Goal: Transaction & Acquisition: Purchase product/service

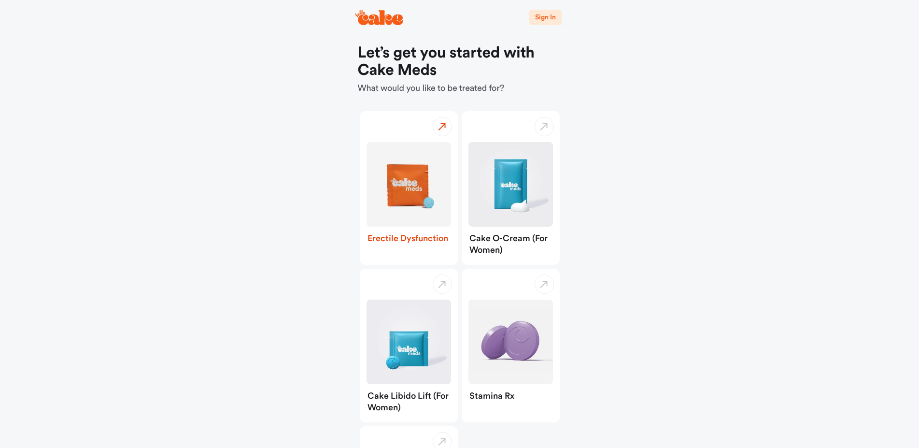
click at [425, 207] on img "button" at bounding box center [409, 184] width 85 height 85
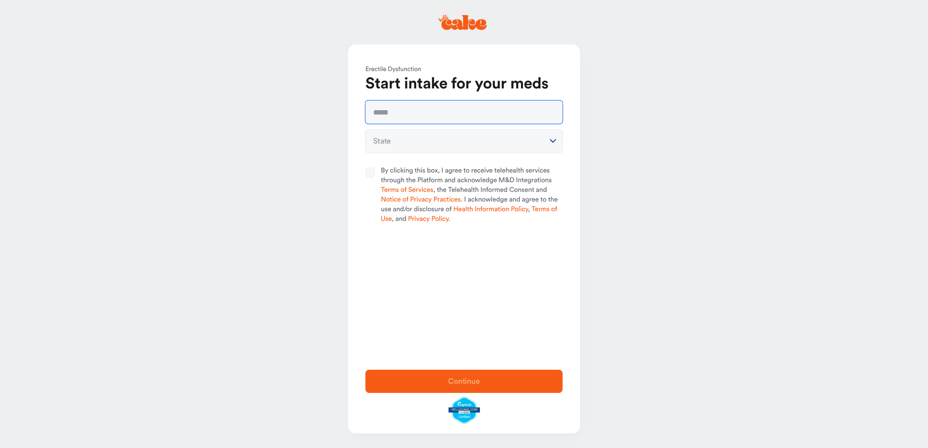
click at [418, 111] on input "text" at bounding box center [463, 111] width 197 height 23
type input "**********"
click at [425, 138] on html "**********" at bounding box center [464, 224] width 928 height 448
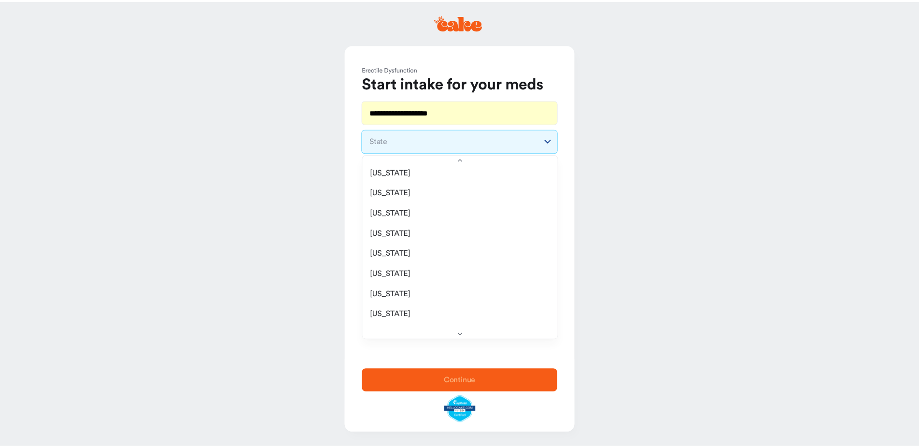
scroll to position [603, 0]
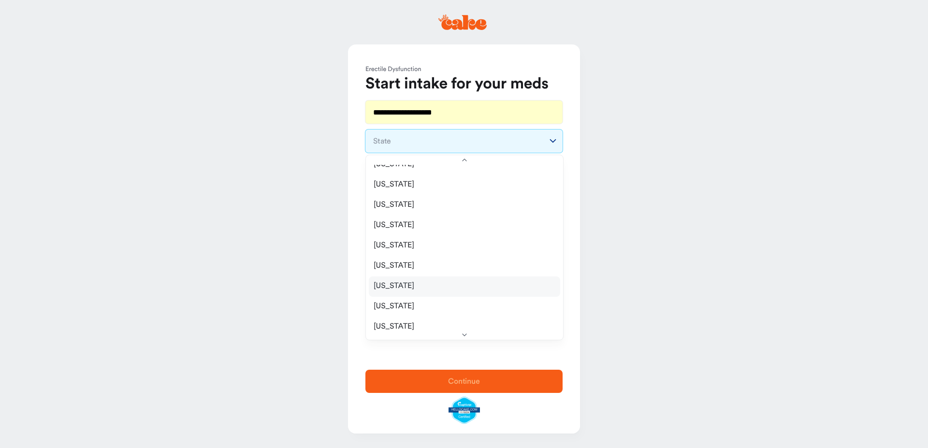
select select "**"
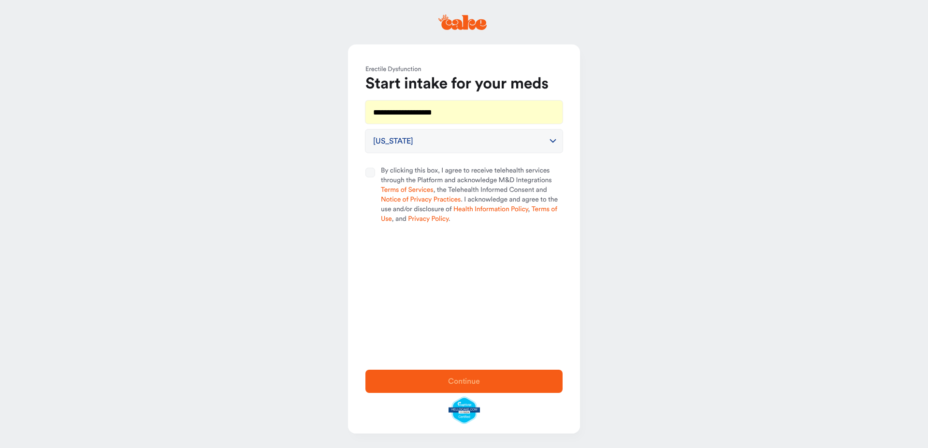
click at [370, 173] on button "By clicking this box, I agree to receive telehealth services through the Platfo…" at bounding box center [370, 173] width 10 height 10
click at [477, 386] on span "Continue" at bounding box center [464, 381] width 166 height 12
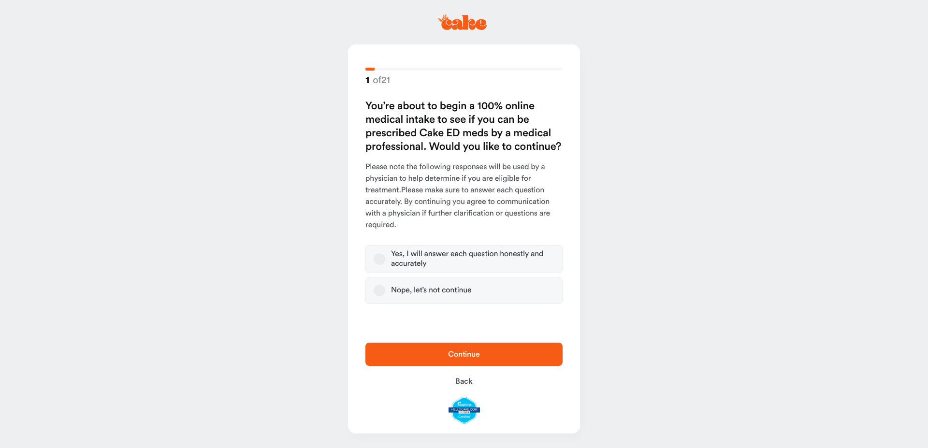
click at [378, 262] on button "Yes, I will answer each question honestly and accurately" at bounding box center [379, 259] width 12 height 12
click at [452, 362] on button "Continue" at bounding box center [463, 354] width 197 height 23
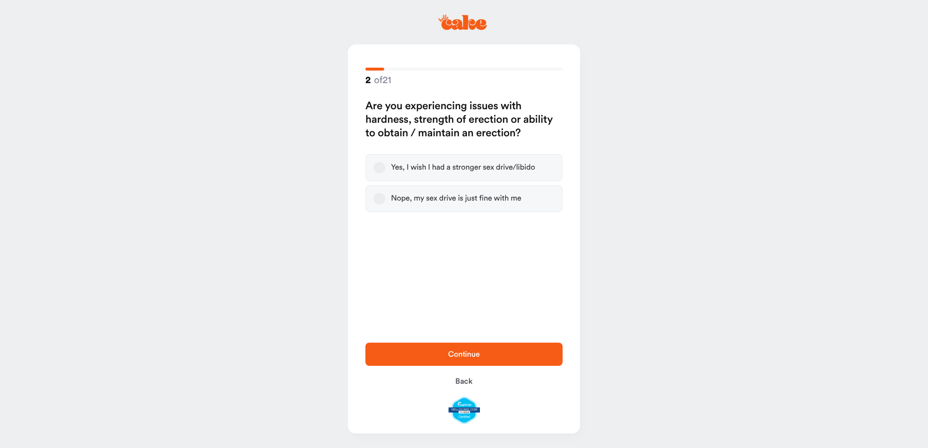
click at [375, 172] on button "Yes, I wish I had a stronger sex drive/libido" at bounding box center [379, 168] width 12 height 12
click at [460, 352] on span "Continue" at bounding box center [464, 354] width 32 height 8
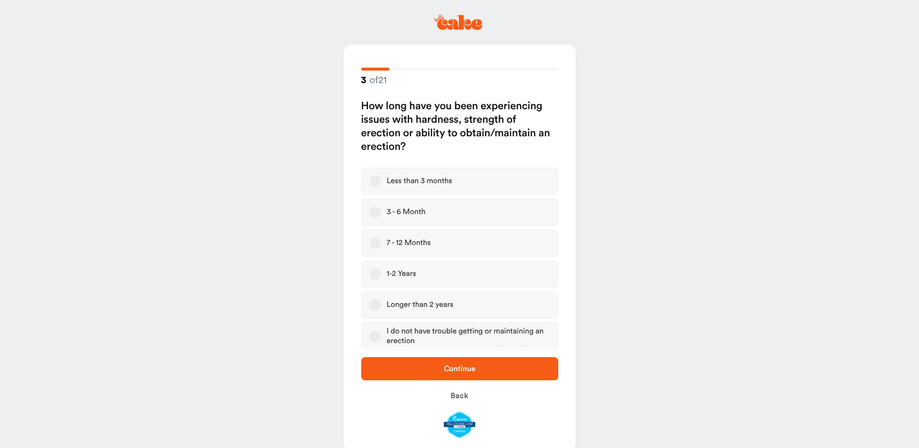
click at [379, 302] on button "Longer than 2 years" at bounding box center [376, 305] width 12 height 12
click at [436, 353] on div "Continue Back" at bounding box center [460, 397] width 232 height 100
click at [441, 382] on div "Continue Back" at bounding box center [460, 397] width 232 height 100
click at [441, 370] on span "Continue" at bounding box center [460, 369] width 166 height 12
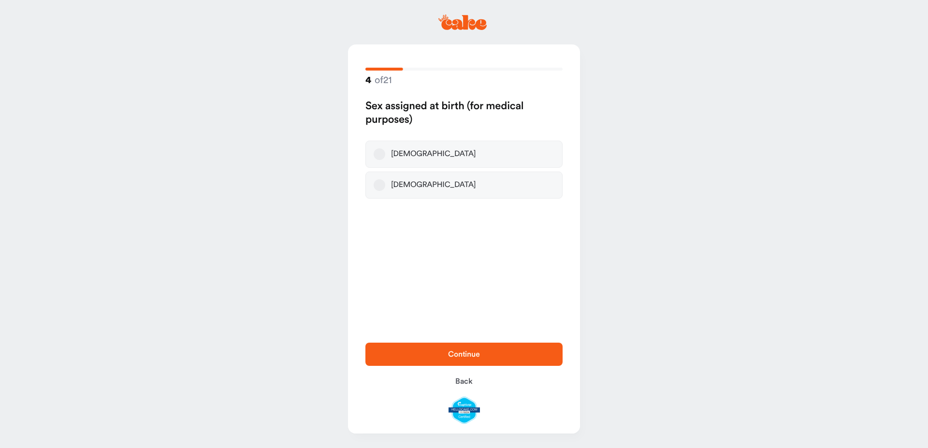
drag, startPoint x: 379, startPoint y: 159, endPoint x: 388, endPoint y: 169, distance: 13.7
click at [380, 160] on label "[DEMOGRAPHIC_DATA]" at bounding box center [463, 154] width 197 height 27
click at [380, 160] on button "[DEMOGRAPHIC_DATA]" at bounding box center [379, 154] width 12 height 12
click at [441, 354] on span "Continue" at bounding box center [464, 354] width 166 height 12
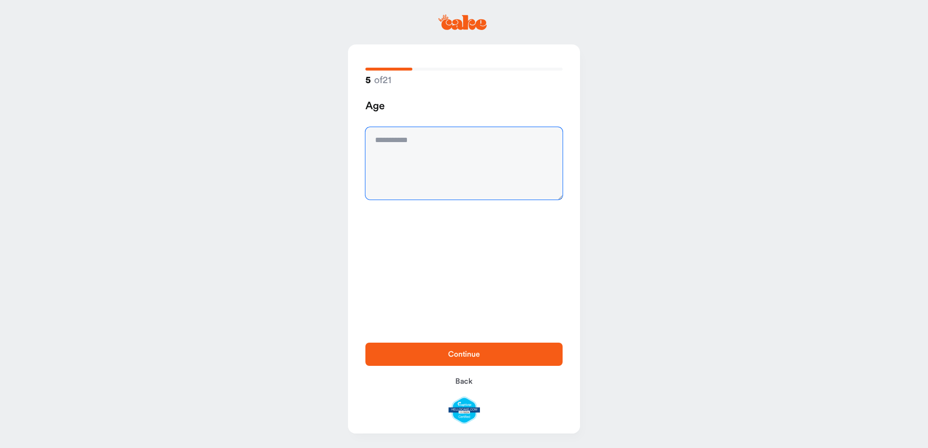
click at [395, 145] on textarea at bounding box center [463, 163] width 197 height 72
type textarea "**"
click at [467, 360] on span "Continue" at bounding box center [464, 354] width 166 height 12
click at [417, 152] on textarea at bounding box center [463, 163] width 197 height 72
type textarea "*"
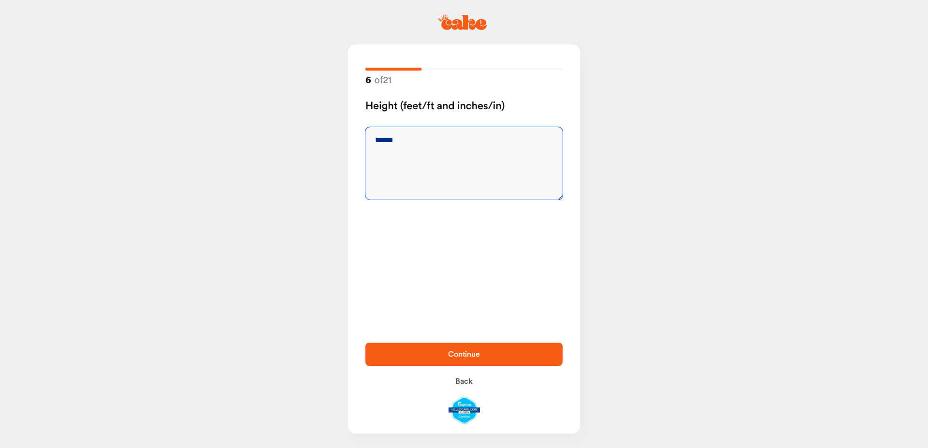
type textarea "******"
click at [475, 351] on span "Continue" at bounding box center [464, 354] width 32 height 8
click at [450, 179] on textarea at bounding box center [463, 163] width 197 height 72
type textarea "***"
click at [474, 347] on button "Continue" at bounding box center [463, 354] width 197 height 23
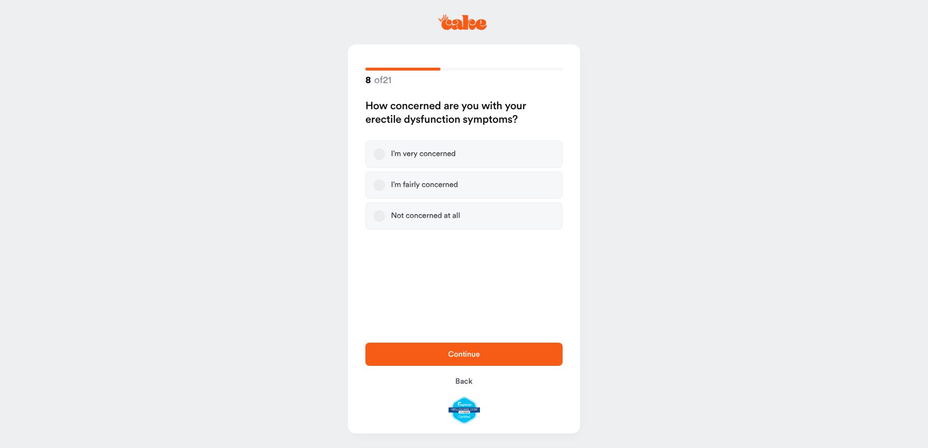
click at [437, 152] on div "I’m very concerned" at bounding box center [423, 154] width 65 height 10
click at [385, 152] on button "I’m very concerned" at bounding box center [379, 154] width 12 height 12
click at [465, 357] on span "Continue" at bounding box center [464, 354] width 32 height 8
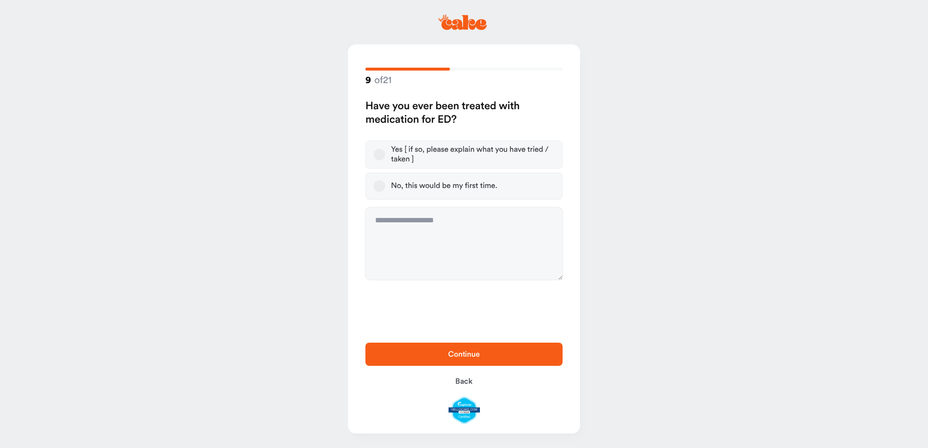
click at [446, 155] on div "Yes [ if so, please explain what you have tried / taken ]" at bounding box center [472, 154] width 163 height 19
click at [385, 155] on button "Yes [ if so, please explain what you have tried / taken ]" at bounding box center [379, 155] width 12 height 12
click at [466, 359] on span "Continue" at bounding box center [464, 354] width 166 height 12
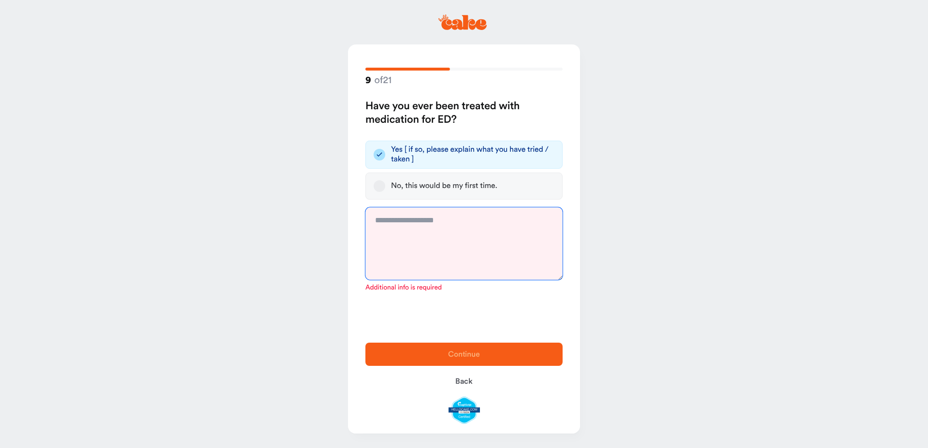
click at [422, 240] on textarea at bounding box center [463, 243] width 197 height 72
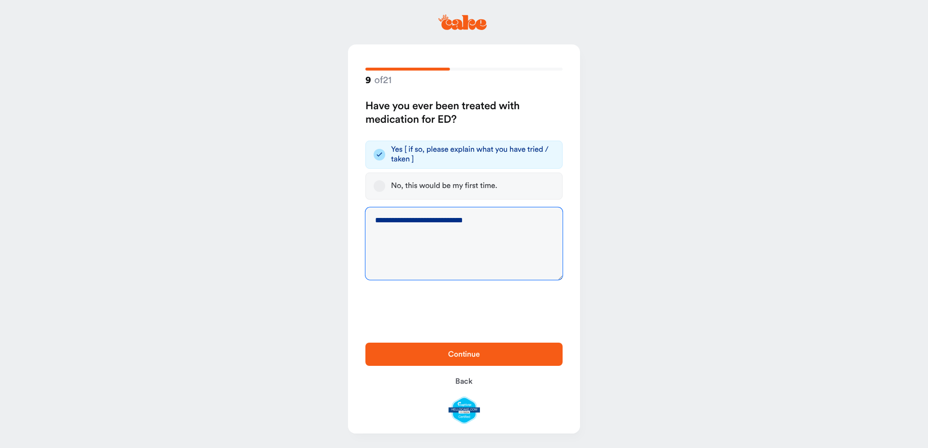
type textarea "**********"
click at [488, 360] on button "Continue" at bounding box center [463, 354] width 197 height 23
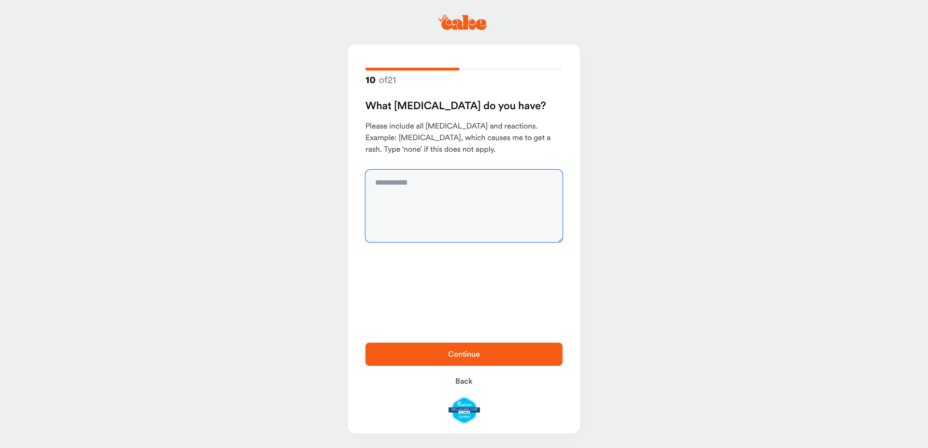
click at [451, 206] on textarea at bounding box center [463, 206] width 197 height 72
type textarea "********"
click at [445, 354] on span "Continue" at bounding box center [464, 354] width 166 height 12
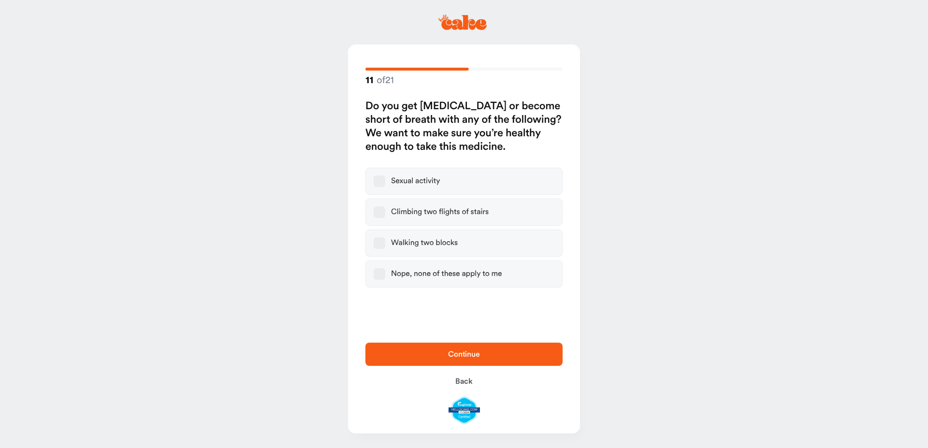
click at [431, 273] on div "Nope, none of these apply to me" at bounding box center [446, 274] width 111 height 10
click at [385, 273] on button "Nope, none of these apply to me" at bounding box center [379, 274] width 12 height 12
click at [464, 345] on button "Continue" at bounding box center [463, 354] width 197 height 23
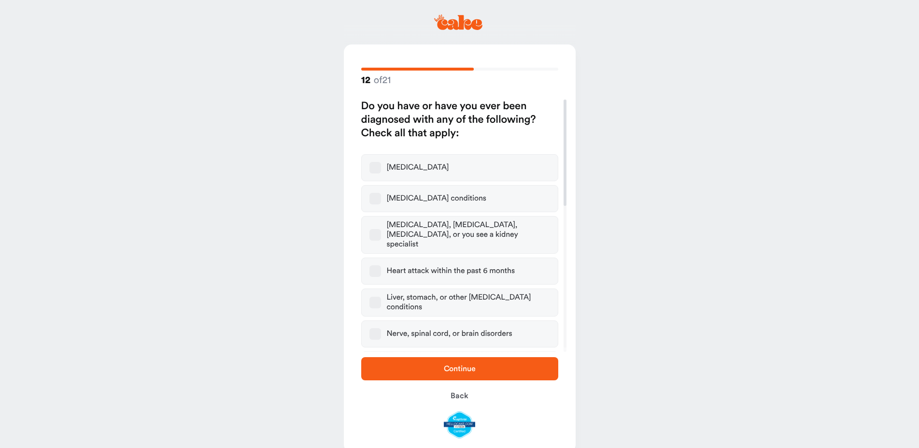
click at [452, 372] on span "Continue" at bounding box center [460, 369] width 32 height 8
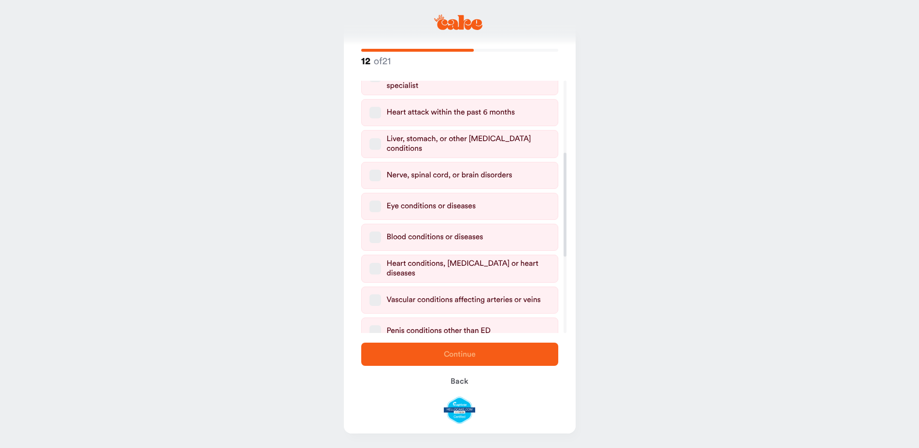
scroll to position [186, 0]
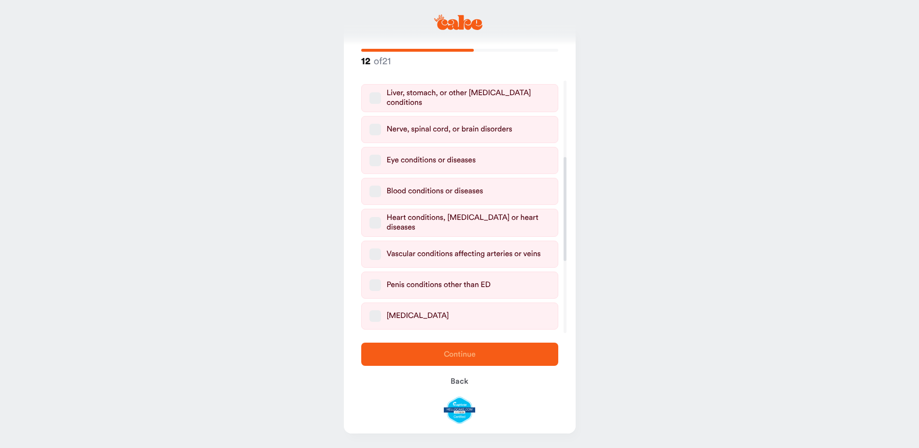
click at [377, 217] on button "Heart conditions, [MEDICAL_DATA] or heart diseases" at bounding box center [376, 223] width 12 height 12
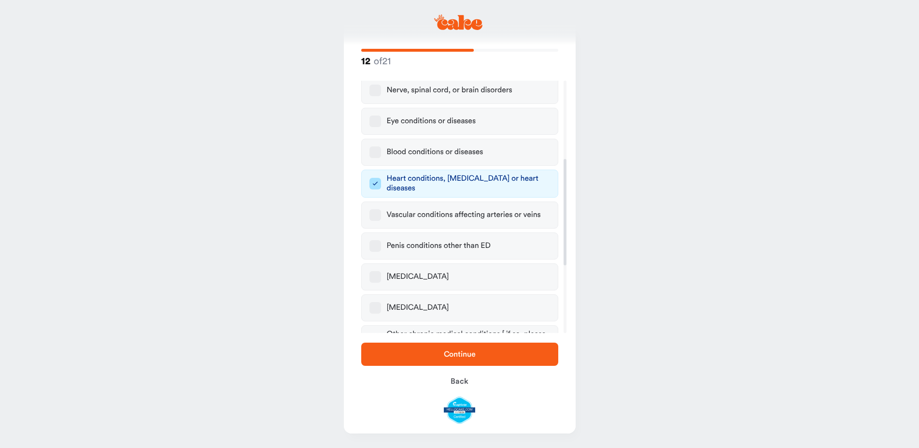
scroll to position [278, 0]
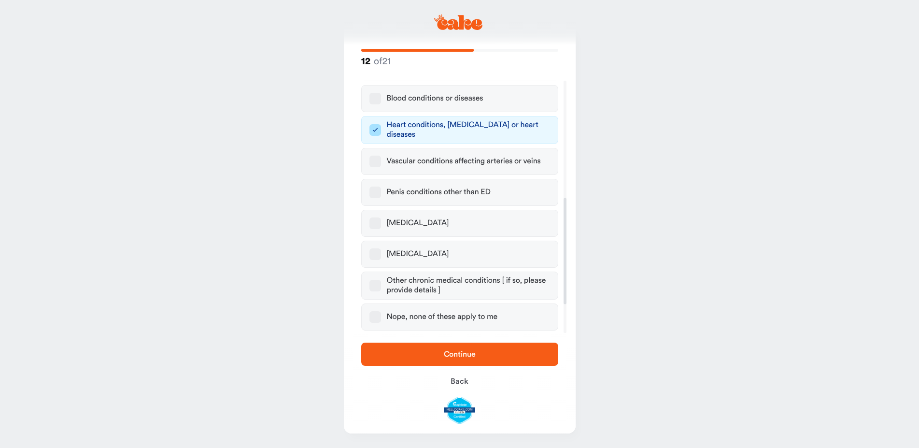
click at [370, 124] on button "Heart conditions, [MEDICAL_DATA] or heart diseases" at bounding box center [376, 130] width 12 height 12
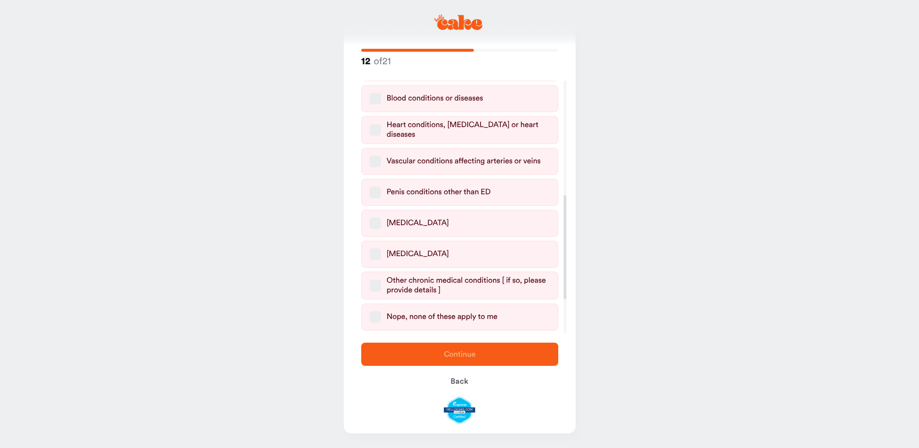
click at [375, 249] on button "[MEDICAL_DATA]" at bounding box center [376, 254] width 12 height 12
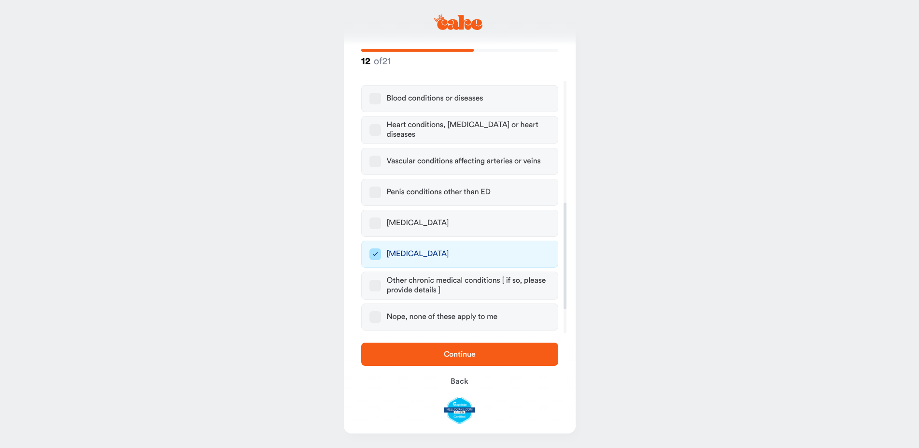
scroll to position [325, 0]
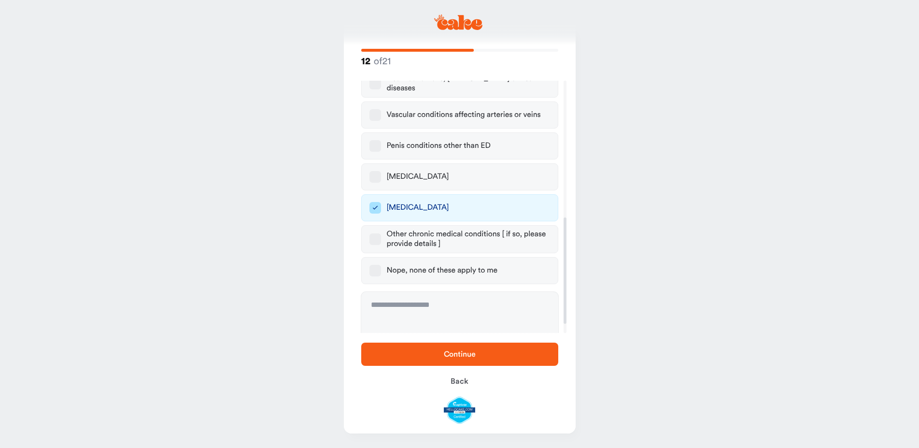
click at [438, 351] on span "Continue" at bounding box center [460, 354] width 166 height 12
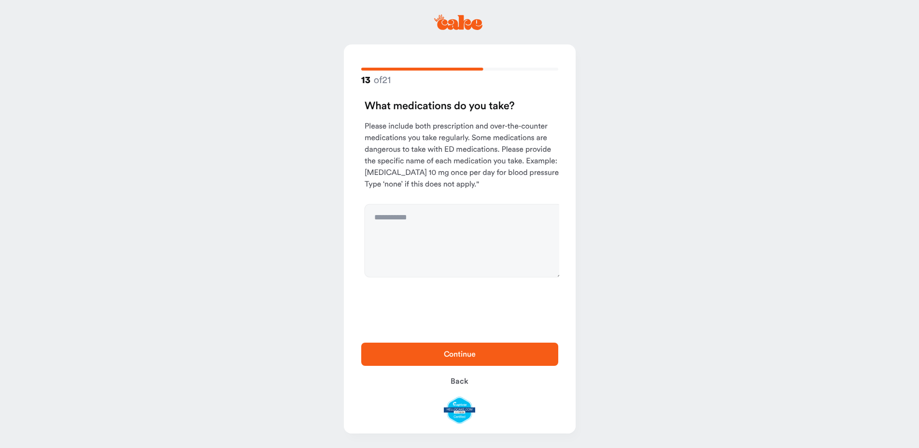
scroll to position [0, 0]
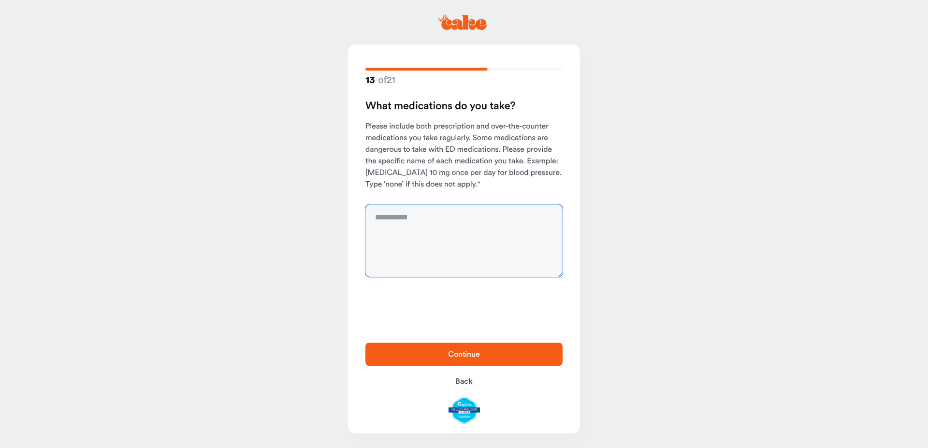
click at [445, 262] on textarea at bounding box center [463, 240] width 197 height 72
type textarea "****"
click at [429, 362] on button "Continue" at bounding box center [463, 354] width 197 height 23
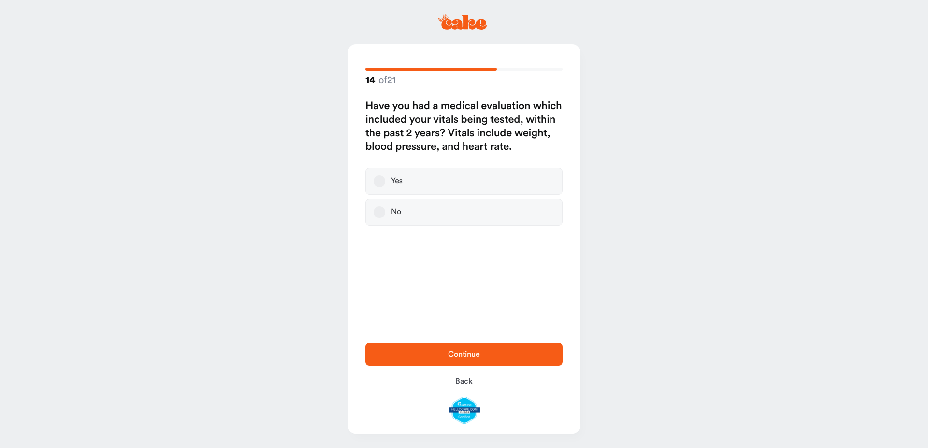
click at [462, 175] on label "Yes" at bounding box center [463, 181] width 197 height 27
click at [385, 175] on button "Yes" at bounding box center [379, 181] width 12 height 12
click at [418, 353] on span "Continue" at bounding box center [464, 354] width 166 height 12
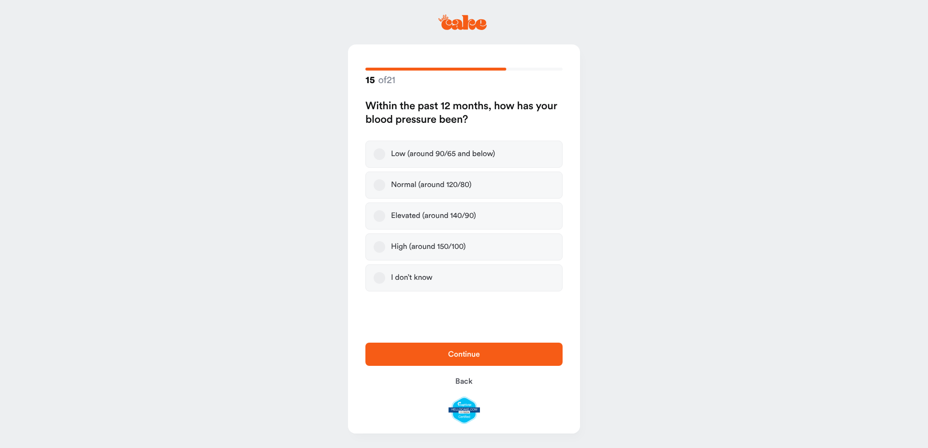
click at [421, 218] on div "Elevated (around 140/90)" at bounding box center [433, 216] width 85 height 10
click at [385, 218] on button "Elevated (around 140/90)" at bounding box center [379, 216] width 12 height 12
click at [453, 359] on span "Continue" at bounding box center [464, 354] width 166 height 12
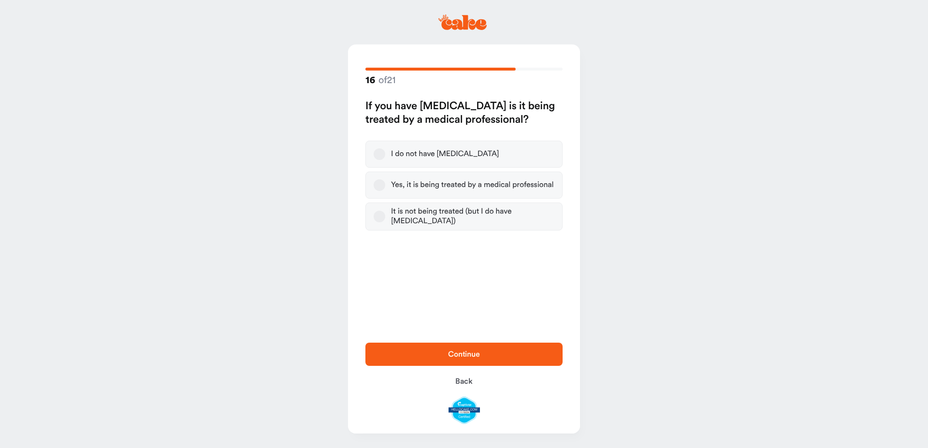
click at [425, 185] on div "Yes, it is being treated by a medical professional" at bounding box center [472, 185] width 162 height 10
click at [385, 185] on button "Yes, it is being treated by a medical professional" at bounding box center [379, 185] width 12 height 12
click at [423, 351] on span "Continue" at bounding box center [464, 354] width 166 height 12
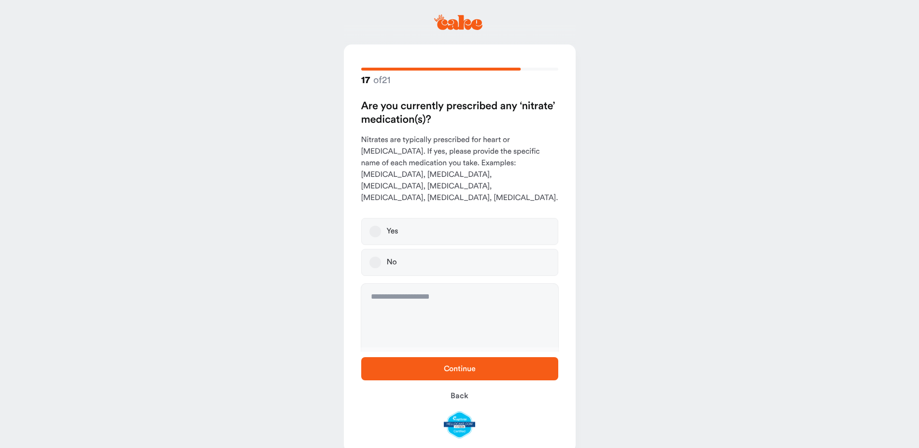
click at [422, 255] on label "No" at bounding box center [459, 262] width 197 height 27
click at [381, 257] on button "No" at bounding box center [376, 263] width 12 height 12
click at [435, 372] on span "Continue" at bounding box center [460, 369] width 166 height 12
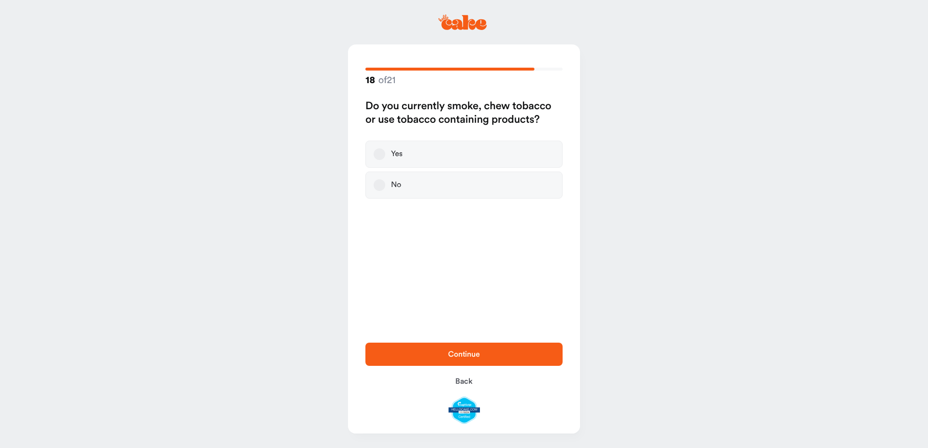
click at [429, 190] on label "No" at bounding box center [463, 185] width 197 height 27
click at [385, 190] on button "No" at bounding box center [379, 185] width 12 height 12
click at [436, 355] on span "Continue" at bounding box center [464, 354] width 166 height 12
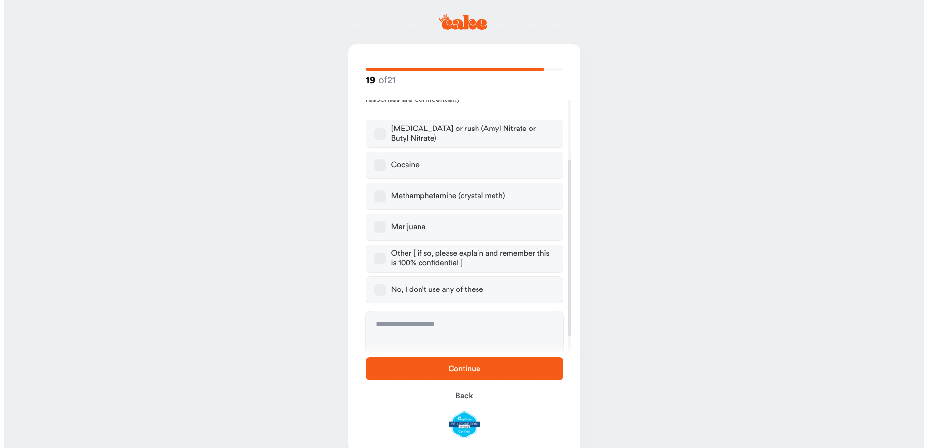
scroll to position [93, 0]
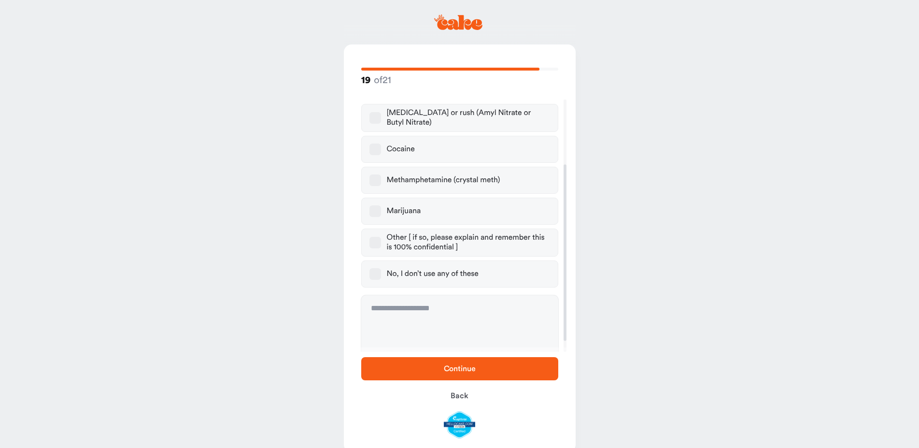
click at [449, 269] on div "No, I don’t use any of these" at bounding box center [433, 274] width 92 height 10
click at [381, 269] on button "No, I don’t use any of these" at bounding box center [376, 274] width 12 height 12
click at [437, 376] on button "Continue" at bounding box center [459, 368] width 197 height 23
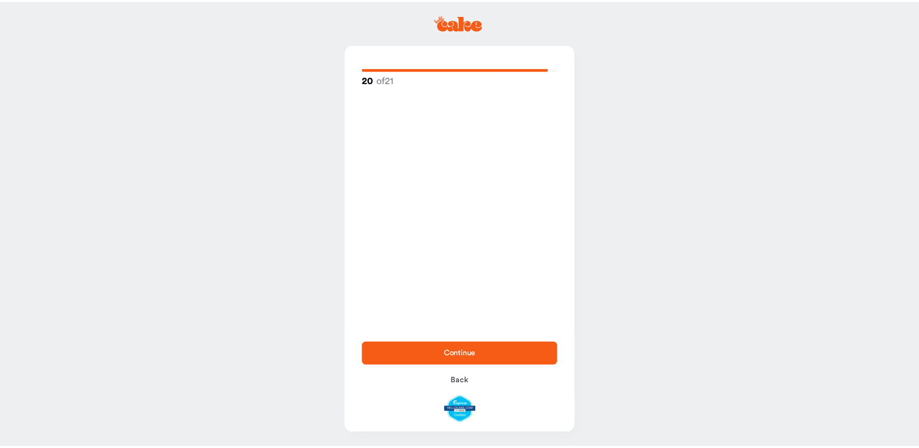
scroll to position [0, 0]
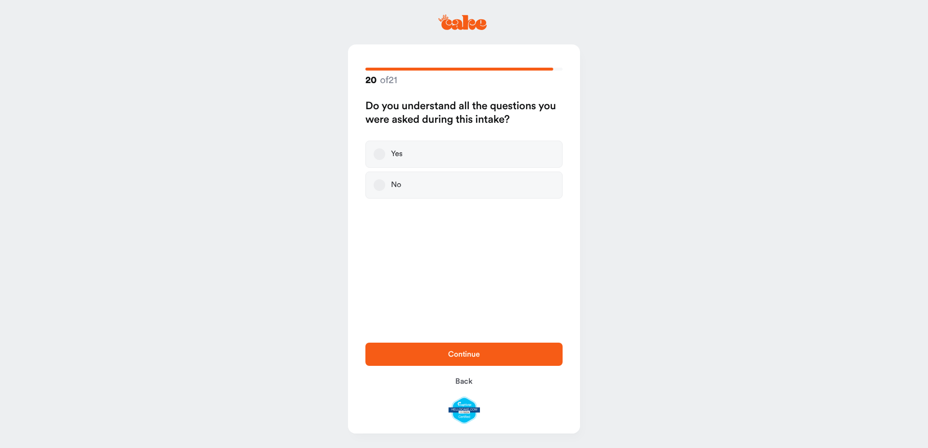
click at [408, 163] on label "Yes" at bounding box center [463, 154] width 197 height 27
click at [385, 160] on button "Yes" at bounding box center [379, 154] width 12 height 12
click at [436, 346] on button "Continue" at bounding box center [463, 354] width 197 height 23
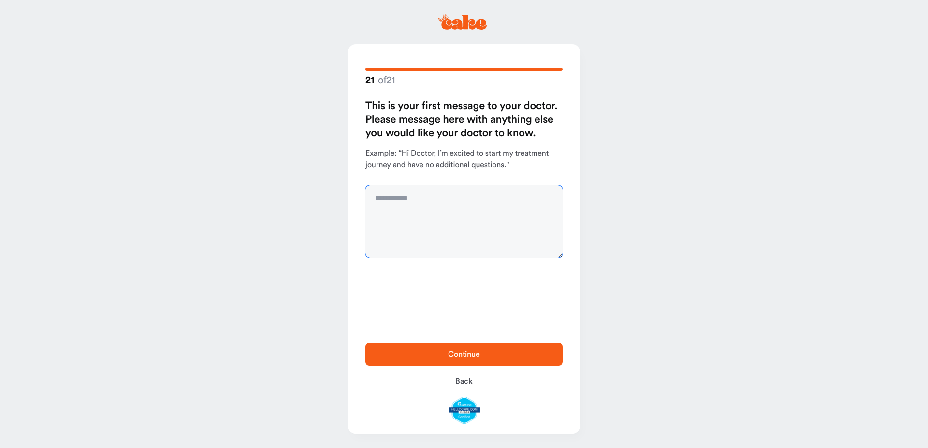
click at [430, 210] on textarea at bounding box center [463, 221] width 197 height 72
type textarea "*"
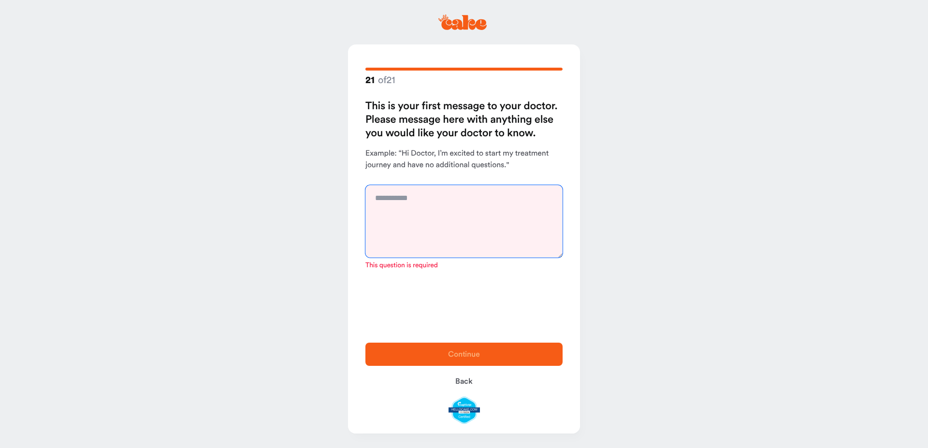
type textarea "*"
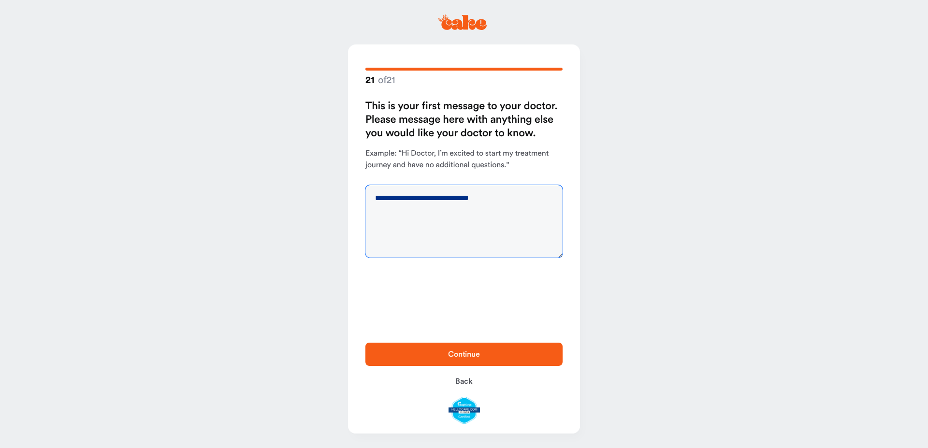
type textarea "**********"
click at [443, 357] on span "Continue" at bounding box center [464, 354] width 166 height 12
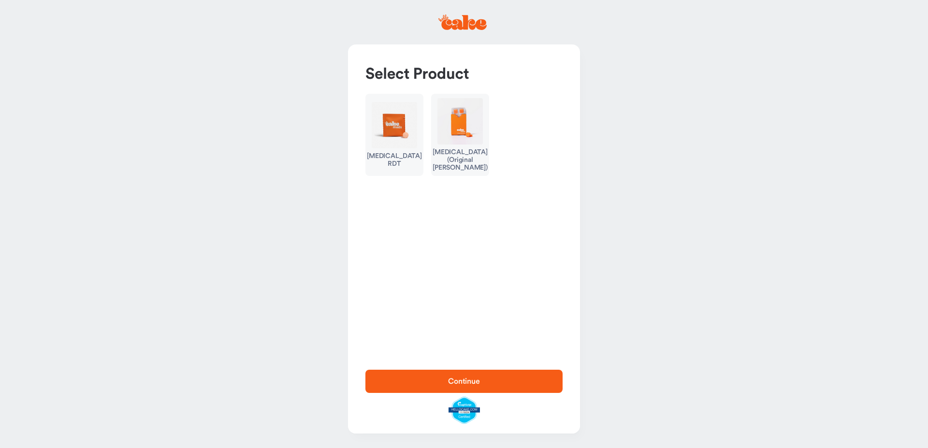
click at [428, 136] on div "[MEDICAL_DATA] RDT [MEDICAL_DATA] (Original [PERSON_NAME])" at bounding box center [463, 135] width 197 height 82
click at [393, 139] on img "button" at bounding box center [394, 125] width 45 height 46
click at [439, 146] on button "[MEDICAL_DATA] (Original [PERSON_NAME])" at bounding box center [460, 135] width 58 height 82
click at [408, 151] on button "[MEDICAL_DATA] RDT" at bounding box center [394, 135] width 58 height 82
click at [445, 384] on span "Continue" at bounding box center [464, 381] width 166 height 12
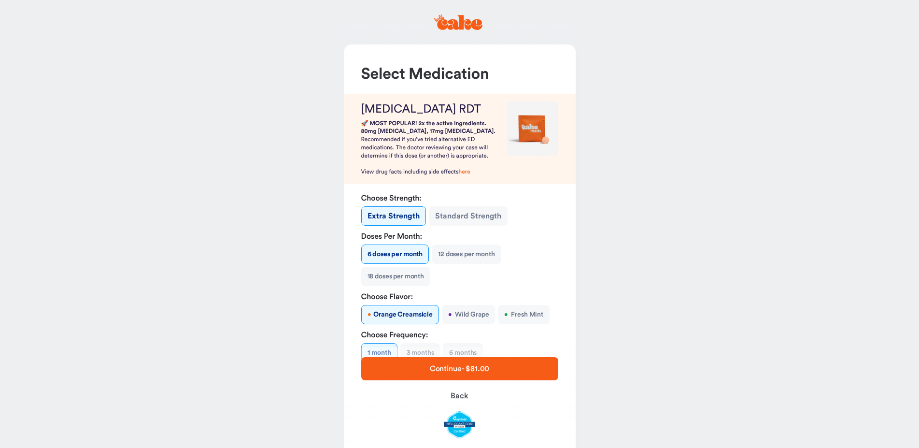
click at [462, 391] on button "Back" at bounding box center [459, 395] width 197 height 23
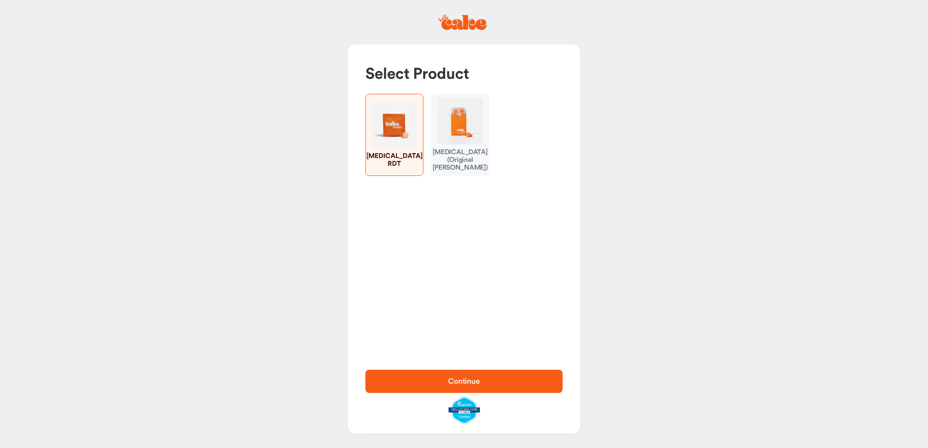
click at [459, 149] on div "[MEDICAL_DATA] (Original [PERSON_NAME])" at bounding box center [459, 159] width 55 height 23
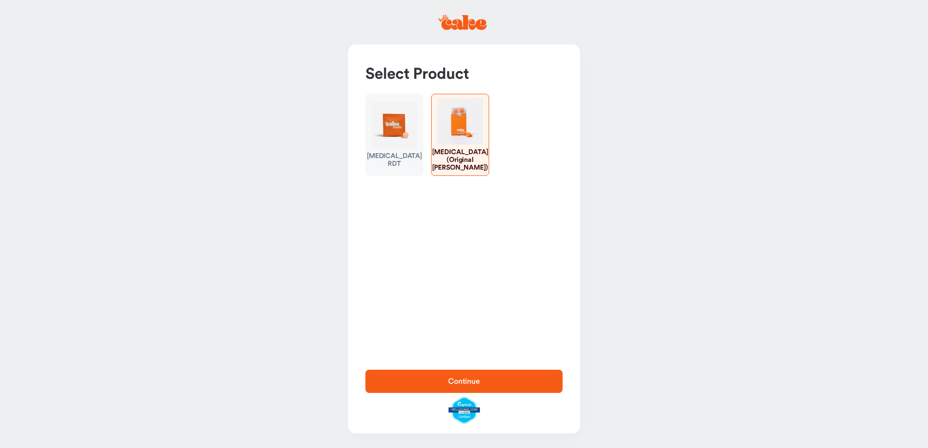
click at [498, 381] on span "Continue" at bounding box center [464, 381] width 166 height 12
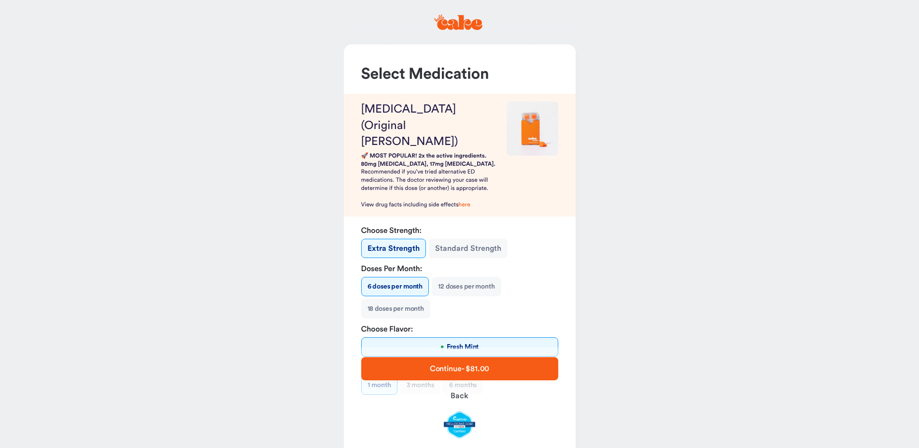
click at [462, 225] on strong "Choose Strength:" at bounding box center [459, 231] width 197 height 12
click at [457, 239] on button "Standard Strength" at bounding box center [468, 248] width 79 height 19
click at [444, 242] on div "Choose Strength: Extra Strength Standard Strength Doses Per Month: 6 doses per …" at bounding box center [459, 310] width 197 height 170
click at [391, 239] on button "Extra Strength" at bounding box center [393, 248] width 64 height 19
click at [456, 239] on button "Standard Strength" at bounding box center [468, 248] width 79 height 19
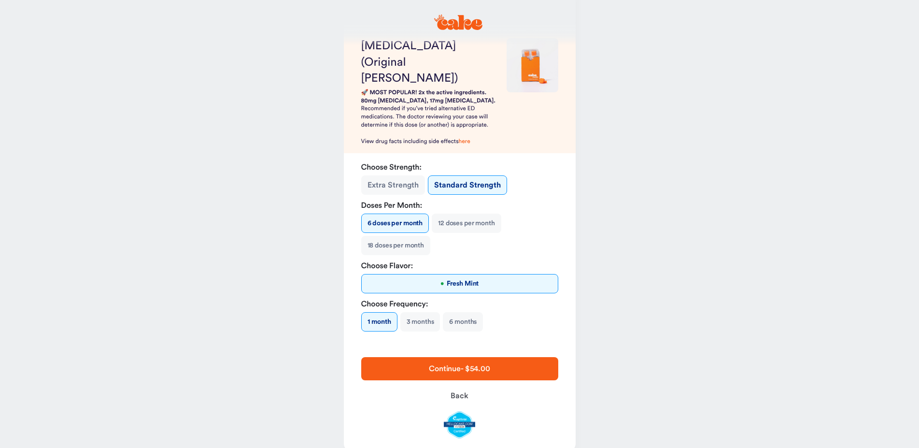
scroll to position [65, 0]
click at [457, 258] on div "Choose Flavor: • Fresh Mint" at bounding box center [459, 274] width 197 height 33
click at [421, 310] on button "3 months" at bounding box center [421, 319] width 40 height 19
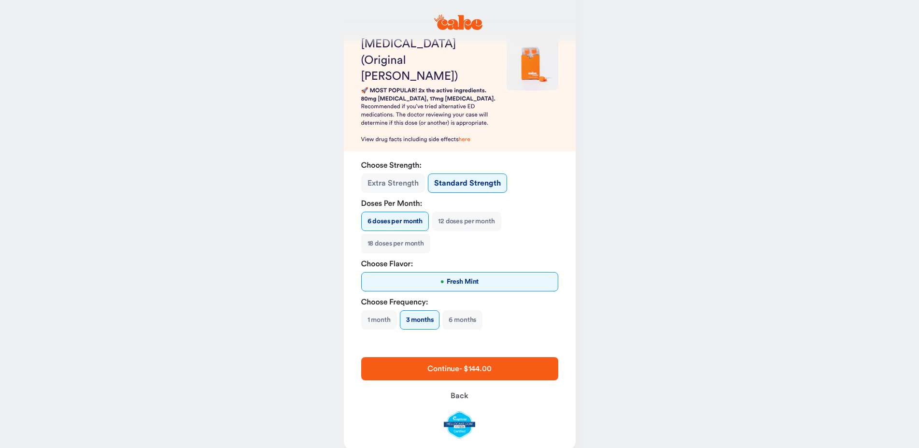
click at [456, 365] on span "Continue - $144.00" at bounding box center [460, 369] width 64 height 8
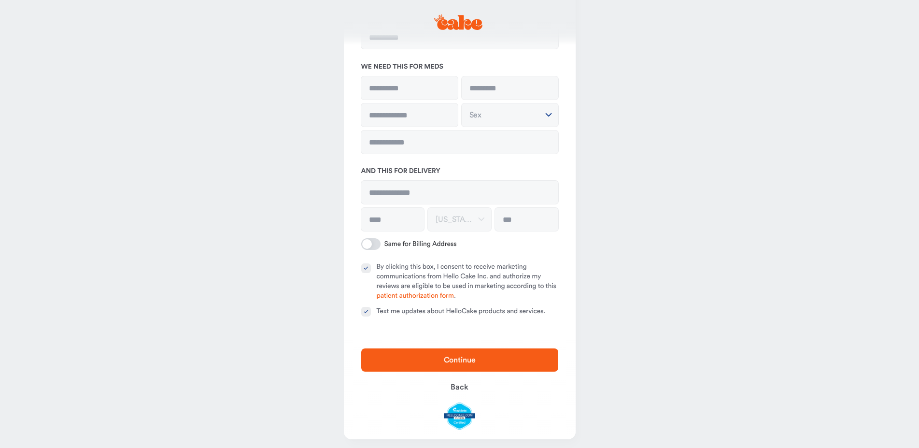
type input "**********"
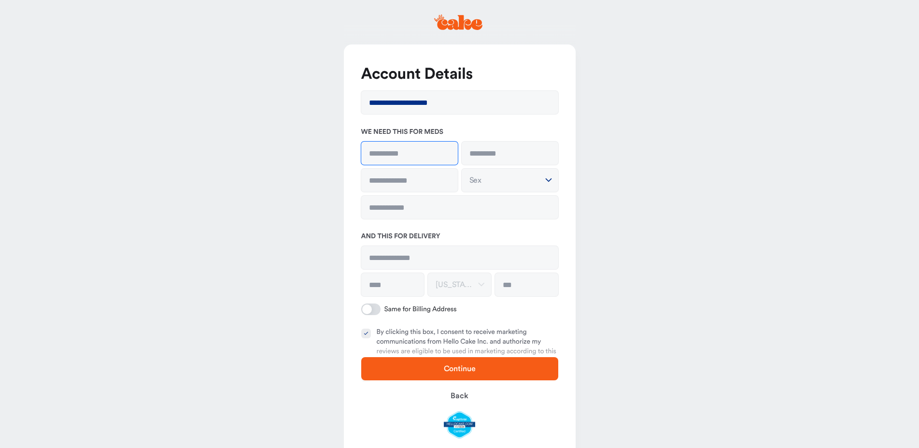
click at [411, 153] on input at bounding box center [409, 153] width 97 height 23
type input "*****"
type input "**********"
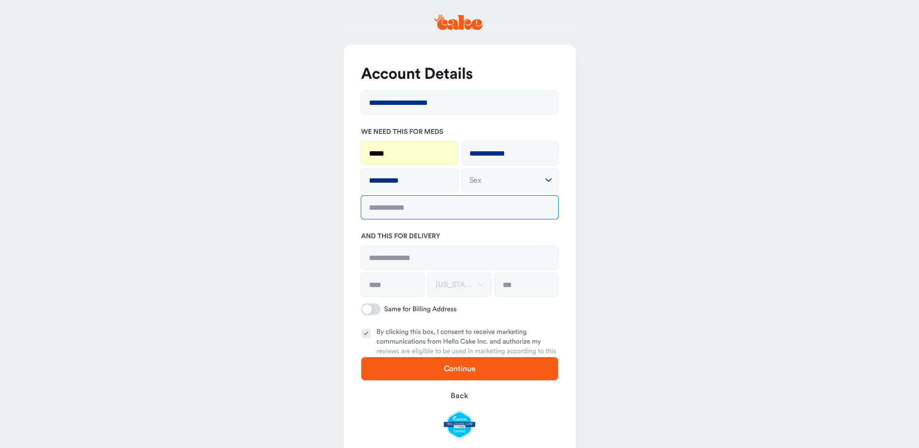
type input "**********"
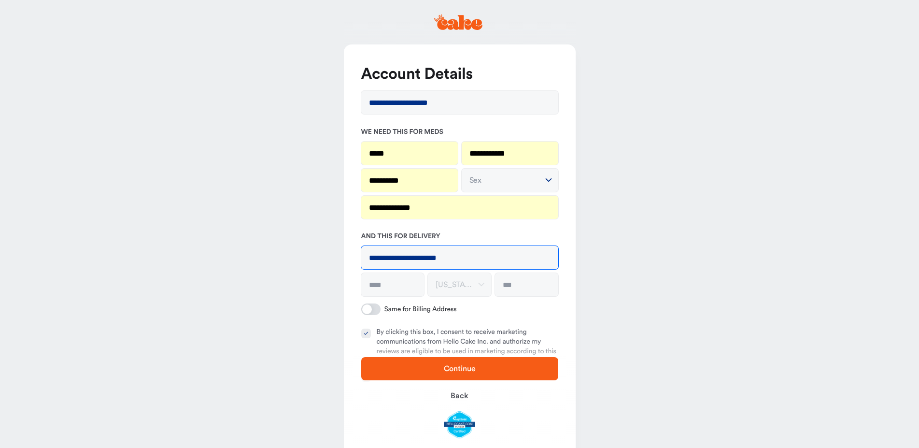
type input "**********"
type input "*********"
type input "*****"
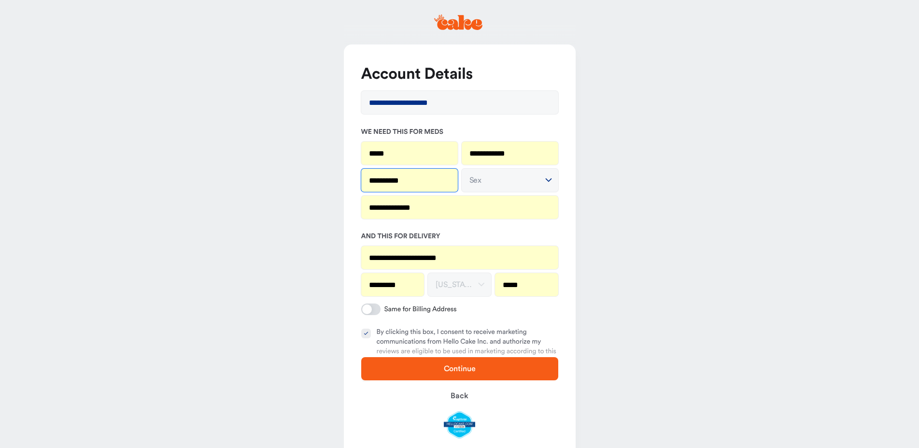
click at [404, 171] on input "**********" at bounding box center [409, 180] width 97 height 23
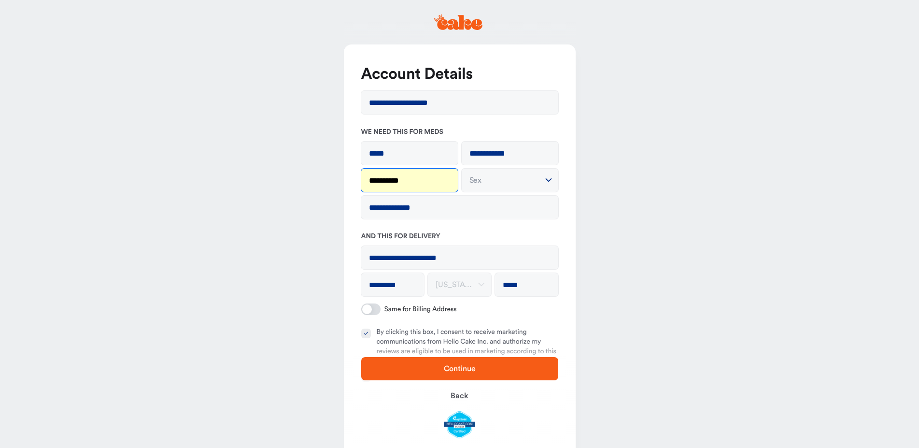
drag, startPoint x: 412, startPoint y: 181, endPoint x: 445, endPoint y: 181, distance: 33.3
click at [452, 187] on input "**********" at bounding box center [409, 180] width 97 height 23
type input "**********"
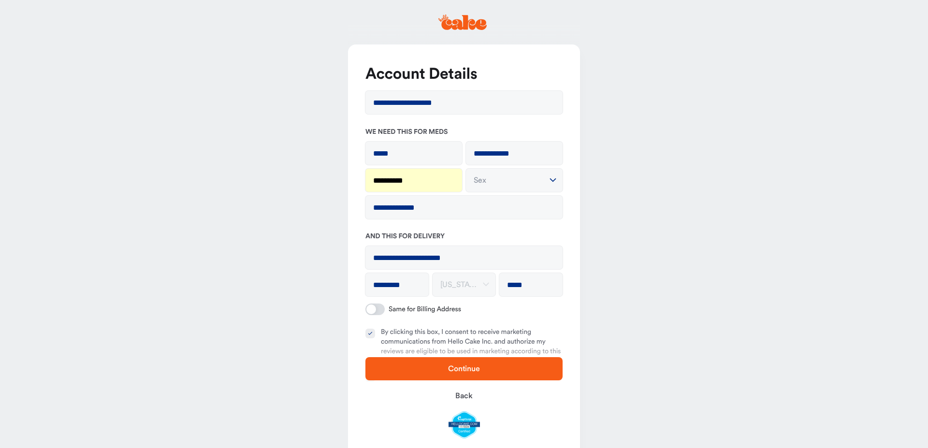
click at [495, 183] on html "**********" at bounding box center [464, 259] width 928 height 519
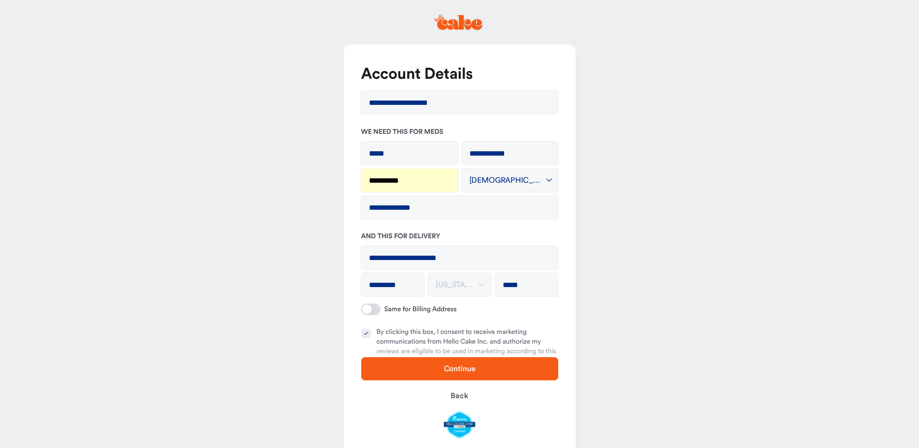
click at [416, 367] on span "Continue" at bounding box center [460, 369] width 166 height 12
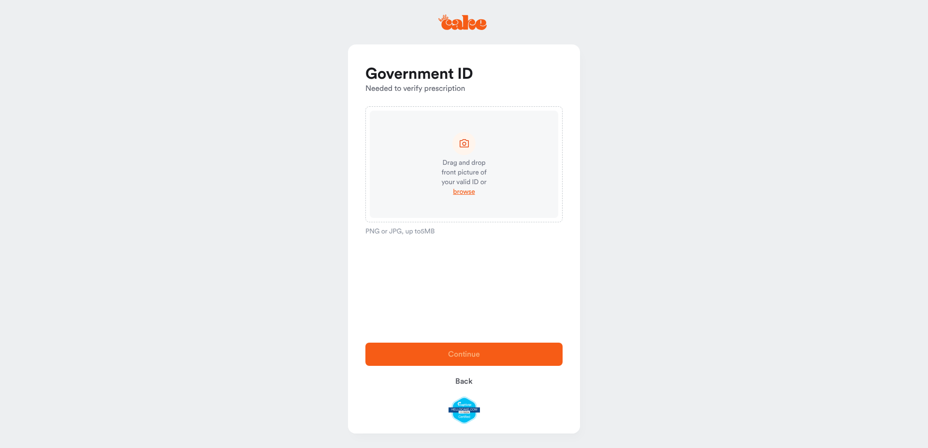
click at [466, 169] on div "Drag and drop front picture of your valid ID or" at bounding box center [463, 172] width 59 height 29
click at [464, 191] on span "browse" at bounding box center [464, 192] width 22 height 10
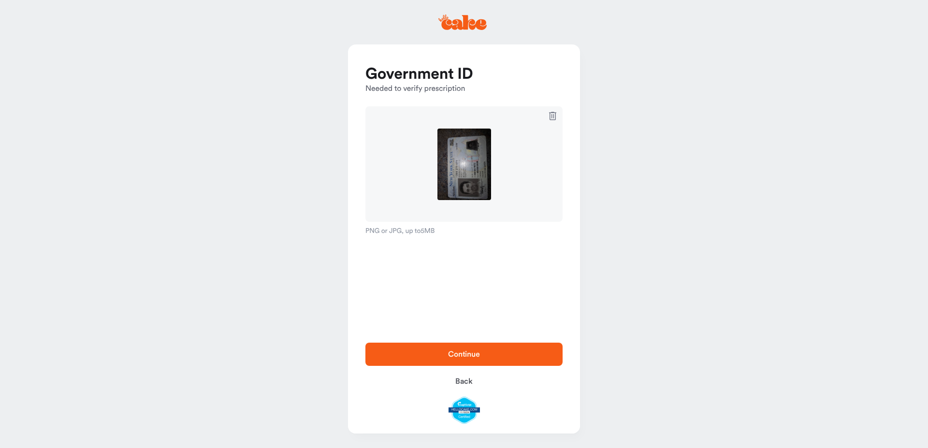
click at [482, 354] on span "Continue" at bounding box center [464, 354] width 166 height 12
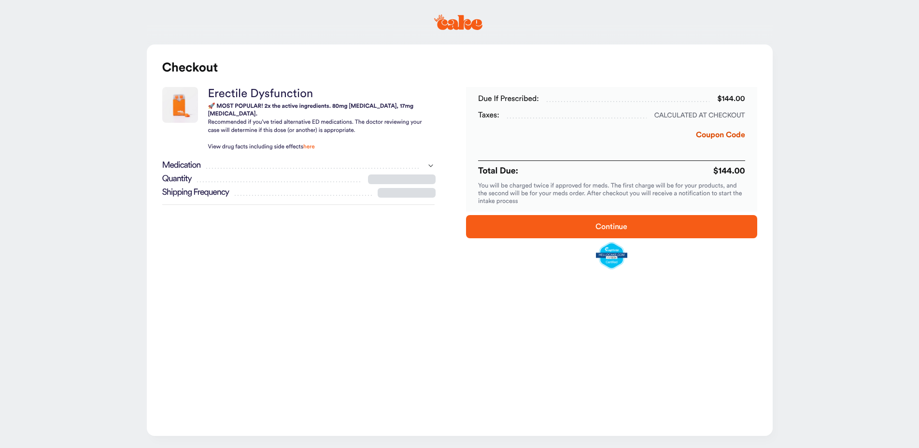
click at [448, 112] on div "Due if prescribed: $144.00 Taxes: Calculated at checkout Coupon Code Total Due:…" at bounding box center [611, 253] width 331 height 333
click at [0, 447] on div at bounding box center [0, 450] width 0 height 0
click at [829, 88] on main "**********" at bounding box center [459, 225] width 919 height 450
drag, startPoint x: 551, startPoint y: 110, endPoint x: 550, endPoint y: 105, distance: 4.9
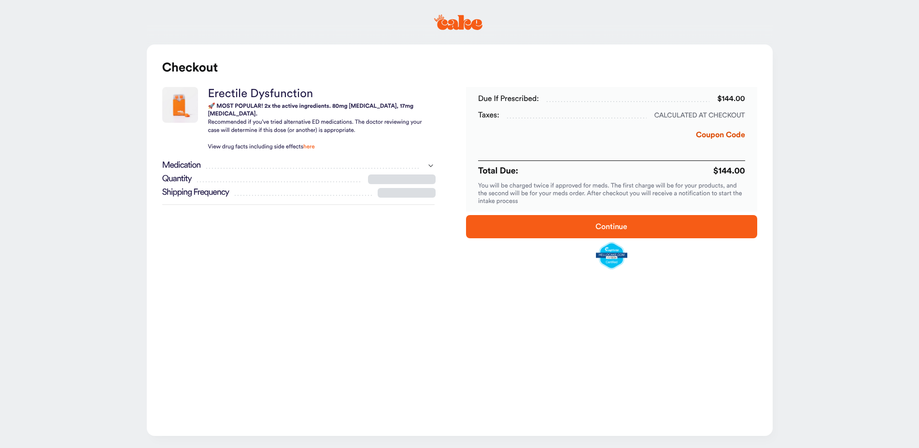
click at [551, 109] on div "Due if prescribed: $144.00 Taxes: Calculated at checkout Coupon Code Total Due:…" at bounding box center [611, 149] width 267 height 125
click at [550, 105] on div "Due if prescribed: $144.00 Taxes: Calculated at checkout Coupon Code Total Due:…" at bounding box center [611, 149] width 267 height 125
click at [544, 101] on div "Due if prescribed: $144.00" at bounding box center [611, 99] width 267 height 12
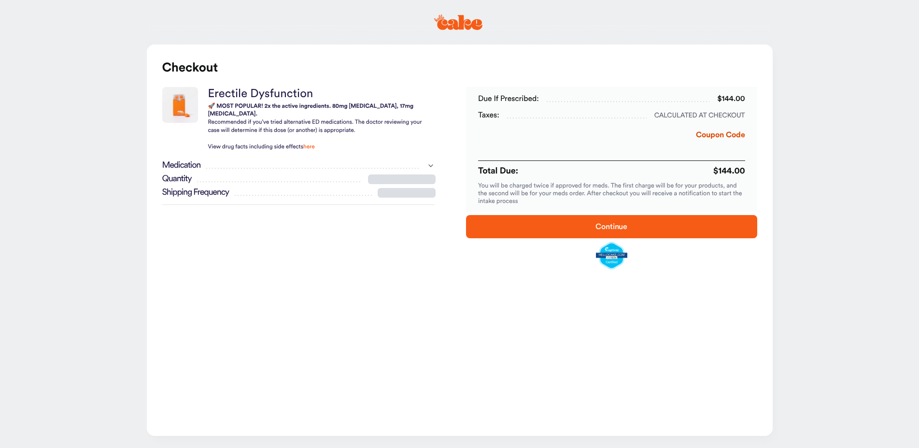
click at [541, 101] on div "Due if prescribed: $144.00" at bounding box center [611, 99] width 267 height 12
click at [257, 165] on div "**********" at bounding box center [298, 179] width 273 height 52
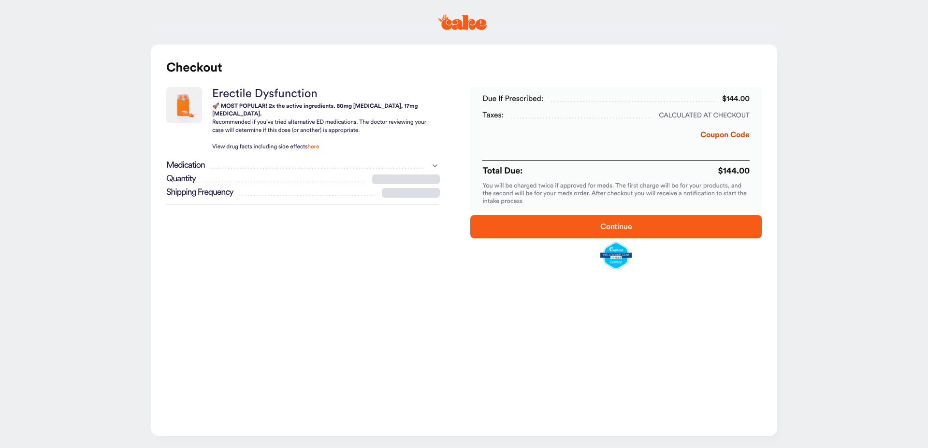
click at [429, 158] on html "**********" at bounding box center [464, 225] width 928 height 450
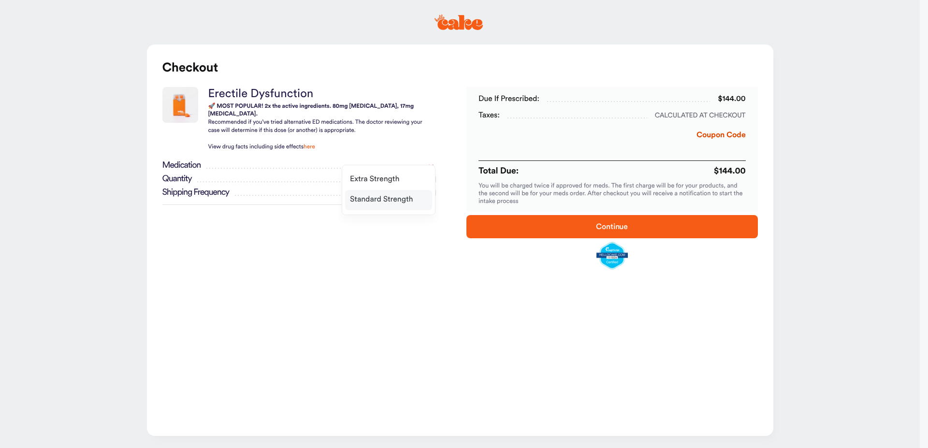
select select "*"
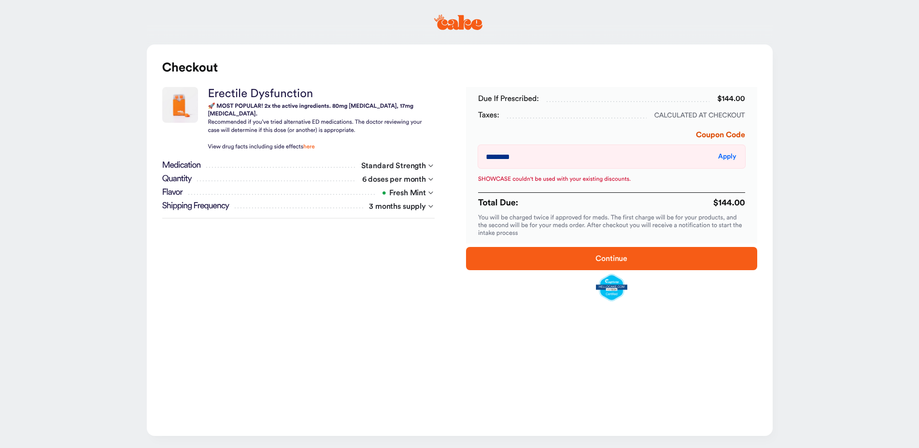
click at [0, 447] on div at bounding box center [0, 450] width 0 height 0
drag, startPoint x: 616, startPoint y: 158, endPoint x: 349, endPoint y: 161, distance: 267.2
click at [478, 161] on input "********" at bounding box center [611, 156] width 267 height 23
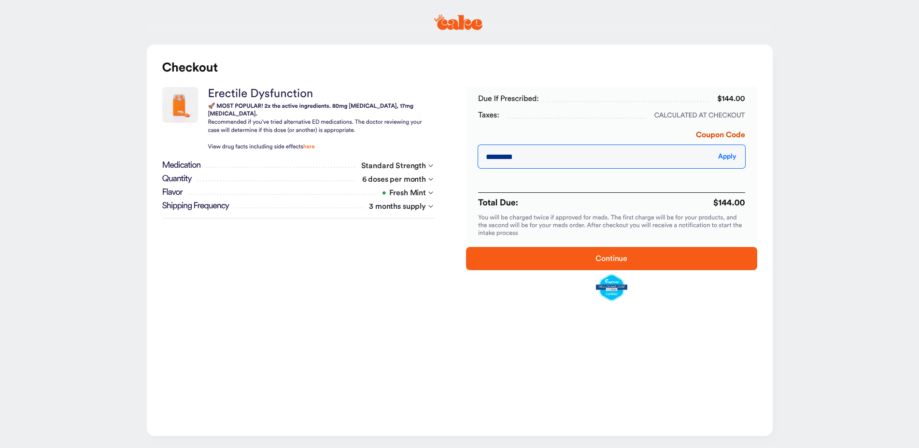
type input "*********"
click at [724, 157] on span "Apply" at bounding box center [727, 156] width 18 height 7
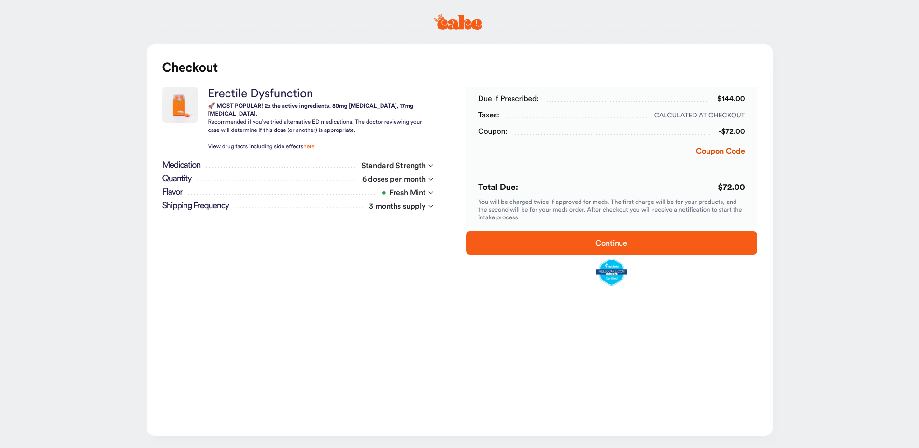
click at [567, 239] on span "Continue" at bounding box center [612, 243] width 260 height 12
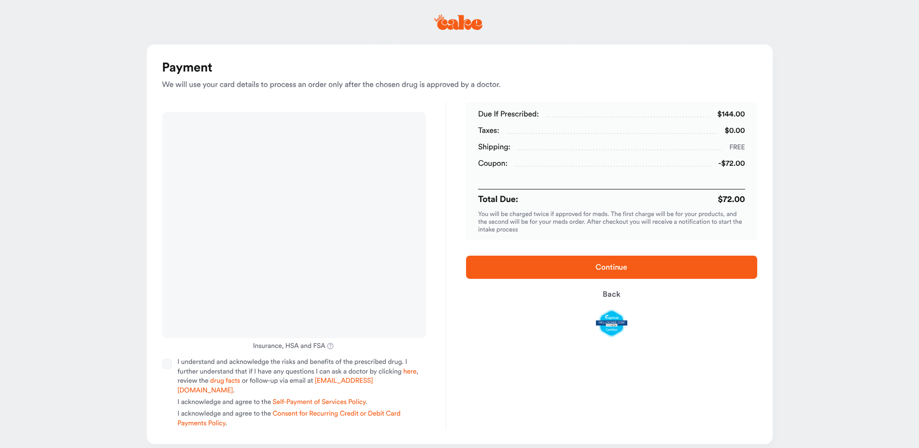
click at [41, 318] on main "Payment We will use your card details to process an order only after the chosen…" at bounding box center [459, 229] width 919 height 459
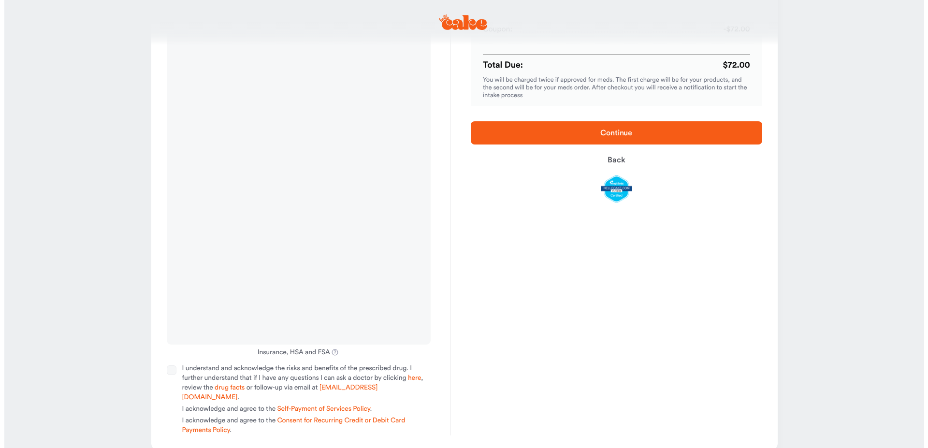
scroll to position [142, 0]
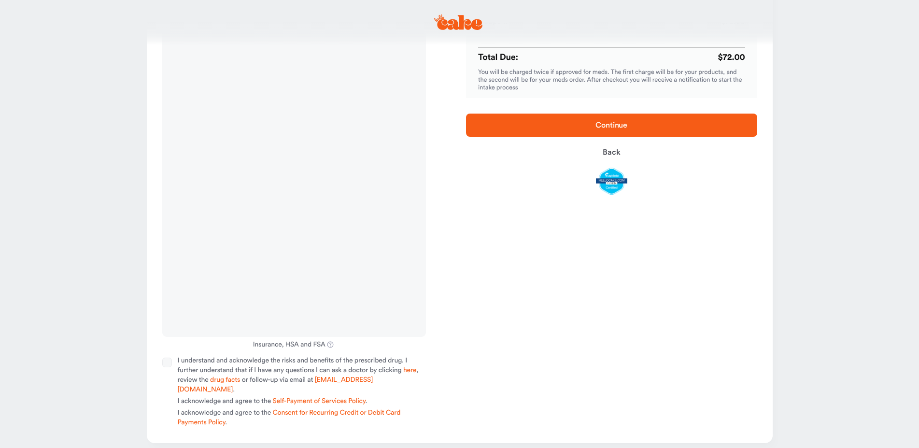
click at [168, 364] on button "I understand and acknowledge the risks and benefits of the prescribed drug. I f…" at bounding box center [167, 363] width 10 height 10
click at [600, 123] on span "Continue" at bounding box center [612, 125] width 32 height 8
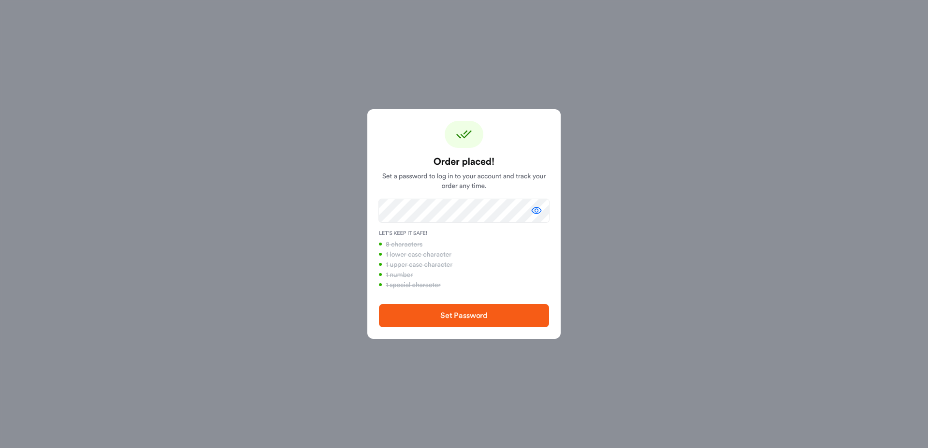
click at [495, 320] on span "Set Password" at bounding box center [463, 316] width 139 height 12
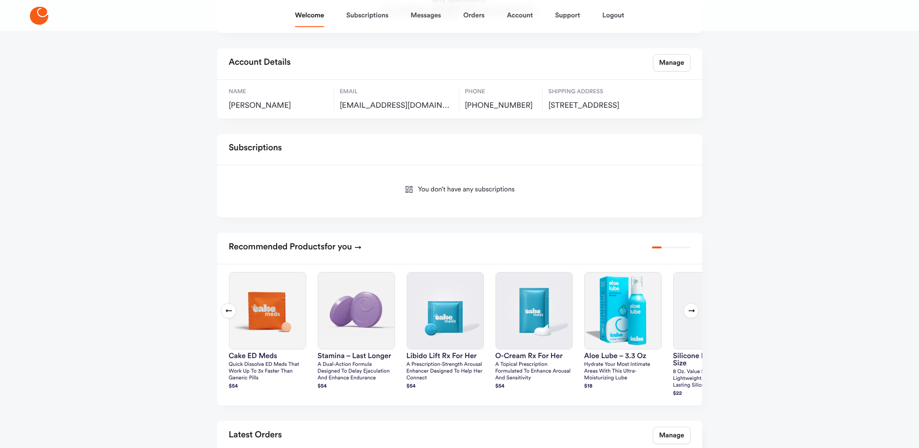
scroll to position [145, 0]
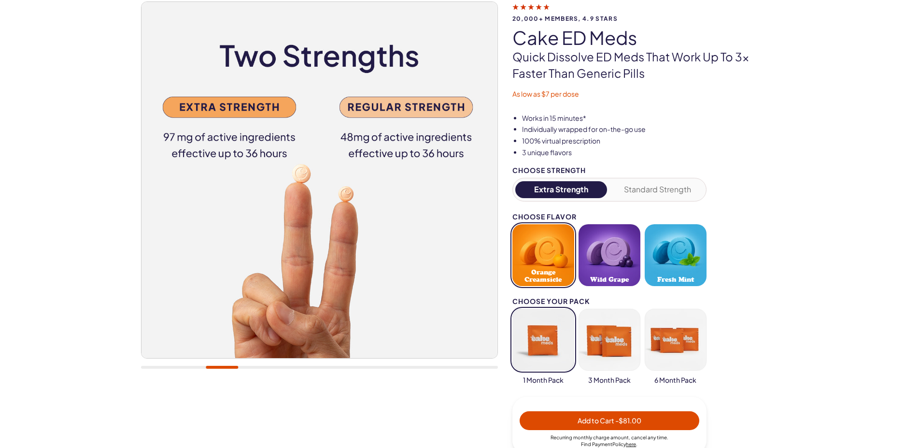
scroll to position [99, 0]
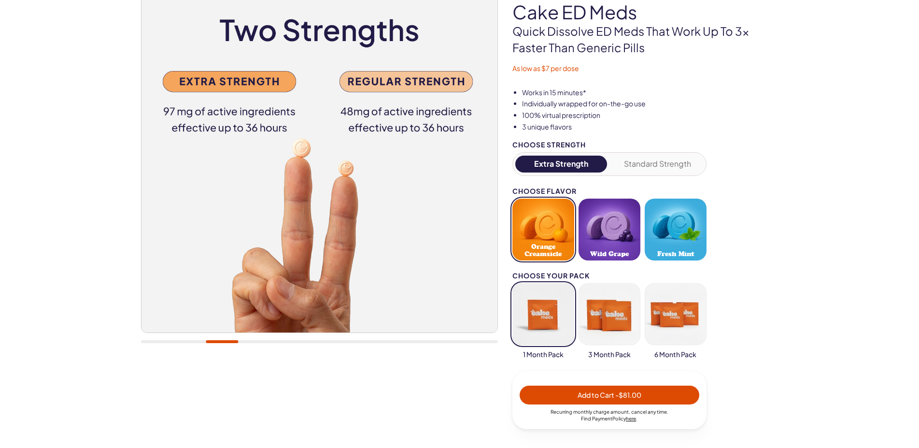
click at [645, 162] on button "Standard Strength" at bounding box center [658, 164] width 92 height 17
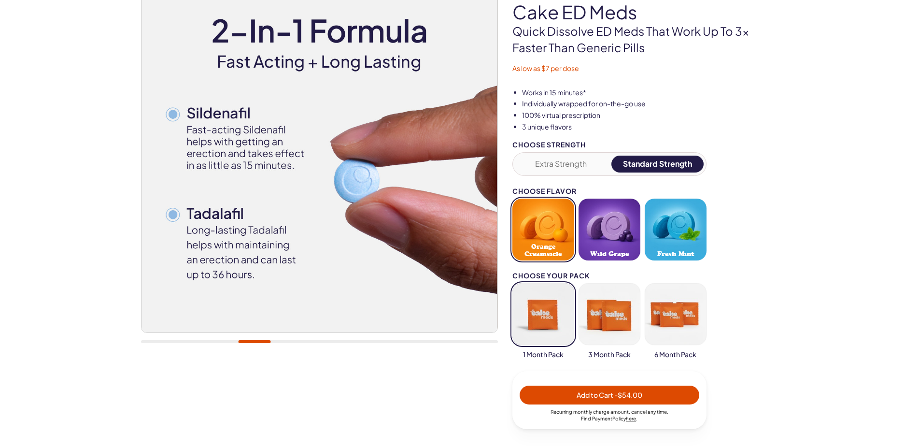
click at [544, 159] on button "Extra Strength" at bounding box center [562, 164] width 92 height 17
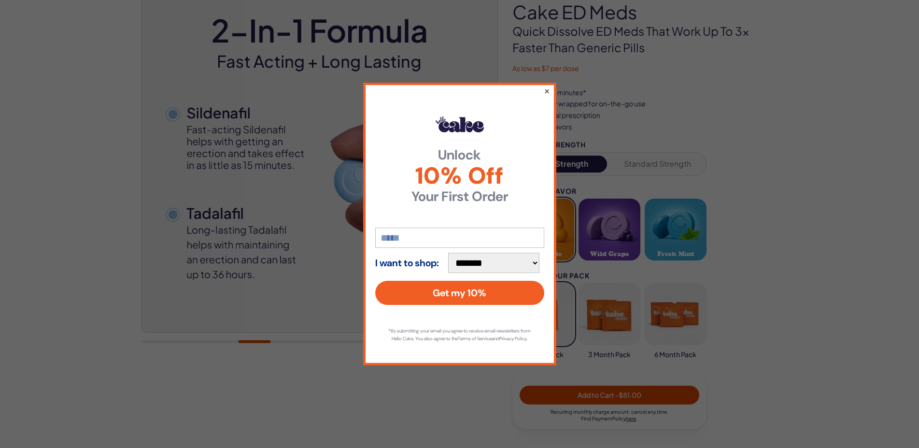
click at [550, 85] on button "×" at bounding box center [547, 91] width 6 height 12
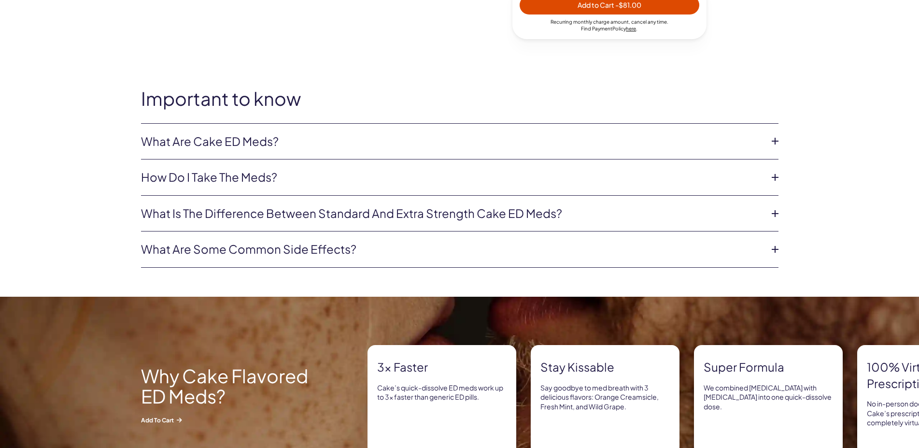
scroll to position [542, 0]
